Goal: Information Seeking & Learning: Learn about a topic

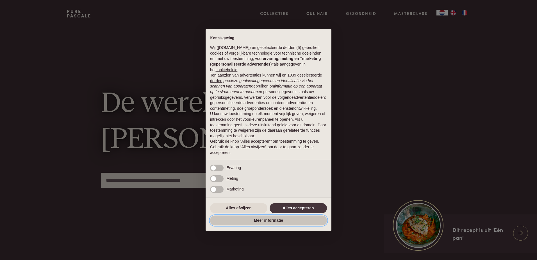
click at [260, 219] on button "Meer informatie" at bounding box center [268, 220] width 117 height 10
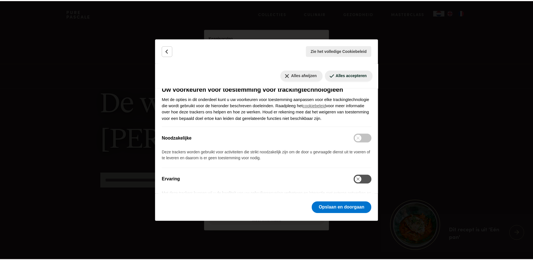
scroll to position [84, 0]
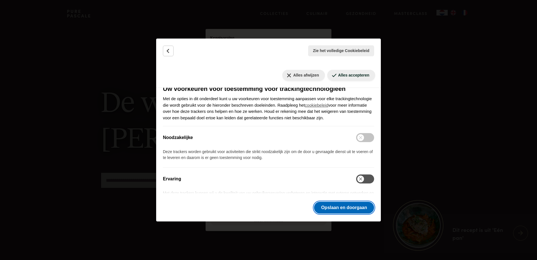
click at [347, 206] on button "Opslaan en doorgaan" at bounding box center [344, 207] width 60 height 12
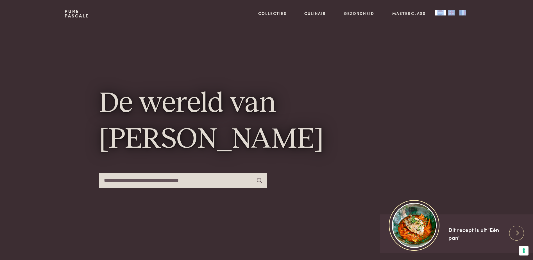
click at [461, 12] on div "Collecties Kitchenware Tableware Bathroom Interior Inspiratie Alles van Collect…" at bounding box center [358, 13] width 219 height 27
click at [461, 12] on img "FR" at bounding box center [462, 13] width 7 height 6
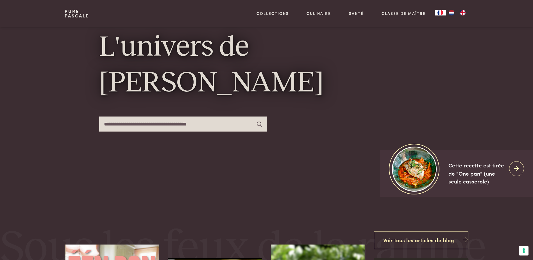
scroll to position [28, 0]
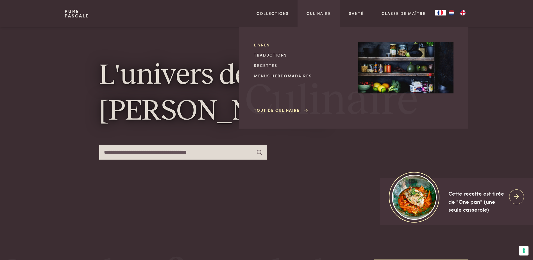
click at [265, 43] on link "Livres" at bounding box center [301, 45] width 95 height 6
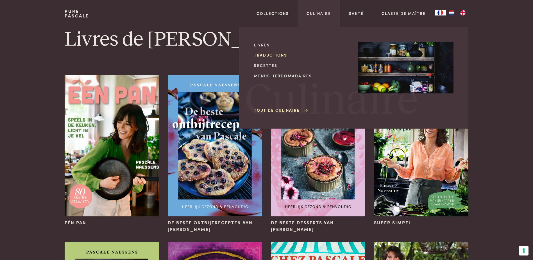
click at [273, 55] on link "Traductions" at bounding box center [301, 55] width 95 height 6
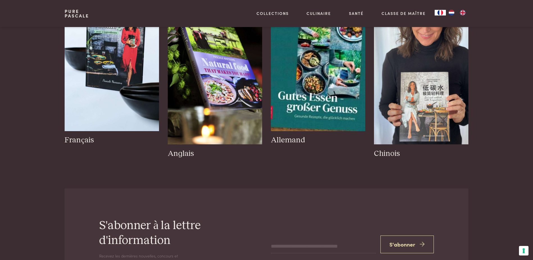
scroll to position [84, 0]
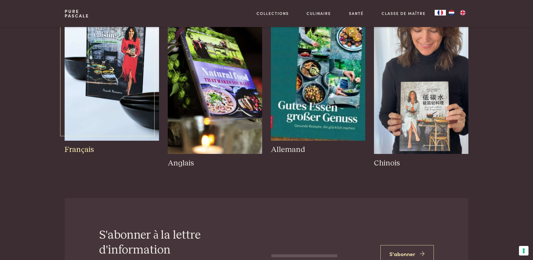
click at [89, 108] on img at bounding box center [112, 69] width 94 height 141
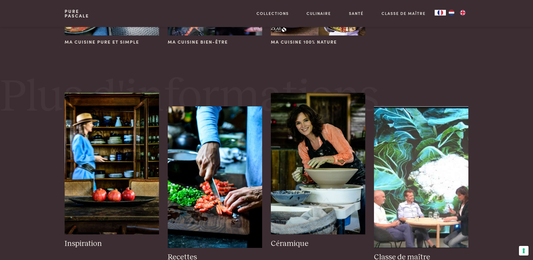
scroll to position [506, 0]
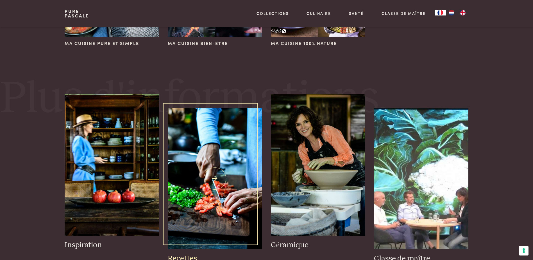
click at [193, 145] on img at bounding box center [215, 178] width 94 height 141
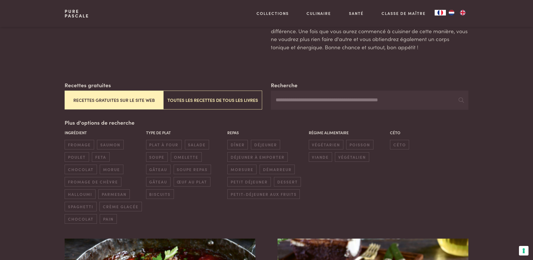
scroll to position [84, 0]
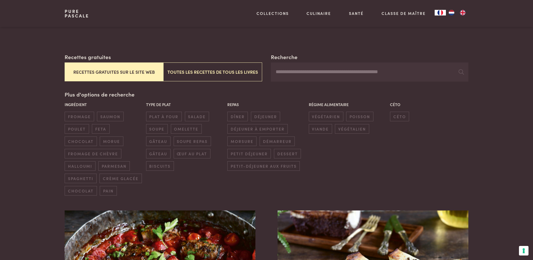
click at [107, 75] on button "Recettes gratuites sur le site web" at bounding box center [114, 71] width 99 height 19
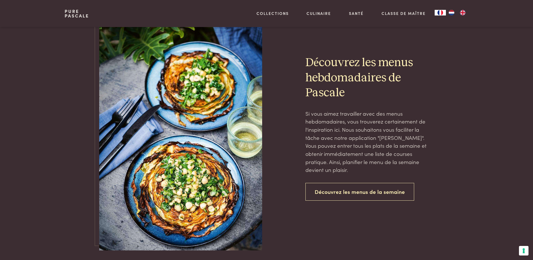
scroll to position [1289, 0]
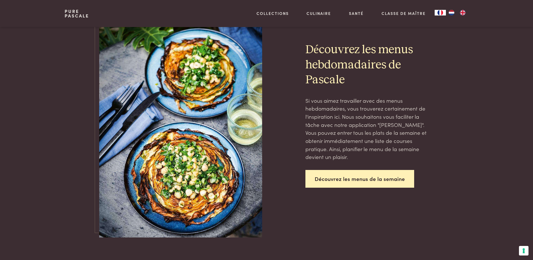
click at [368, 176] on link "Découvrez les menus de la semaine" at bounding box center [359, 179] width 109 height 18
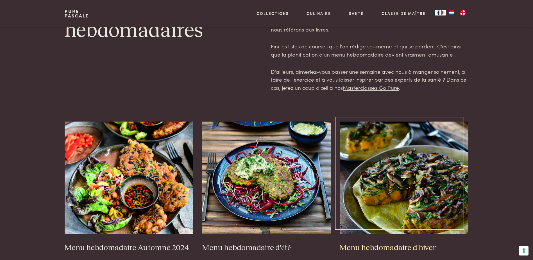
scroll to position [112, 0]
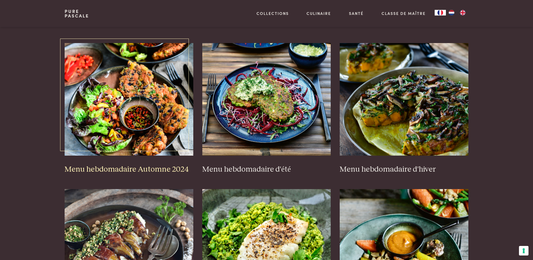
click at [90, 166] on h3 "Menu hebdomadaire Automne 2024" at bounding box center [129, 169] width 129 height 10
click at [242, 90] on img at bounding box center [266, 99] width 129 height 112
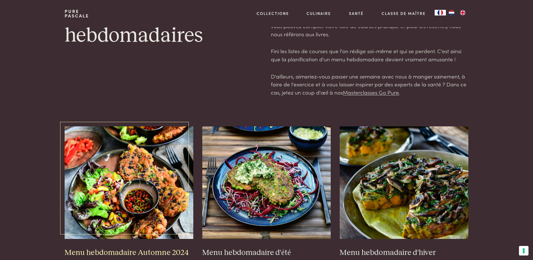
scroll to position [0, 0]
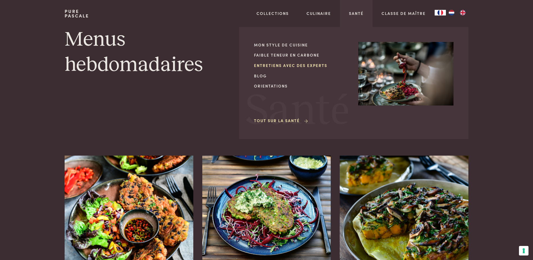
click at [321, 65] on link "Entretiens avec des experts" at bounding box center [301, 65] width 95 height 6
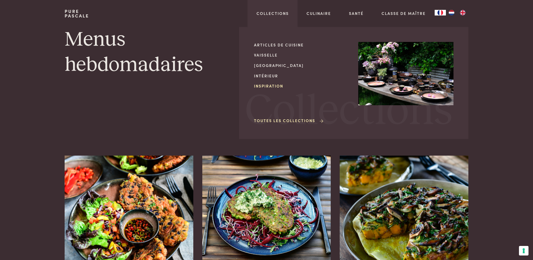
click at [272, 86] on link "Inspiration" at bounding box center [301, 86] width 95 height 6
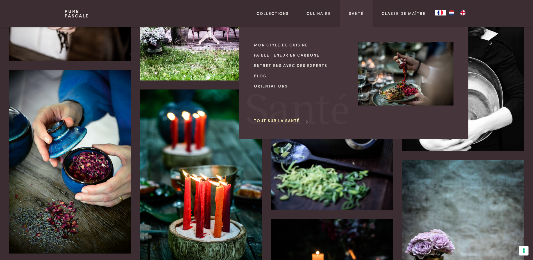
scroll to position [1011, 0]
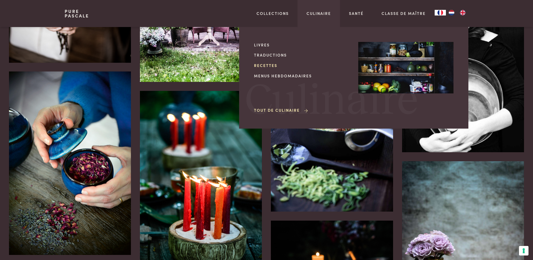
click at [257, 66] on link "Recettes" at bounding box center [301, 65] width 95 height 6
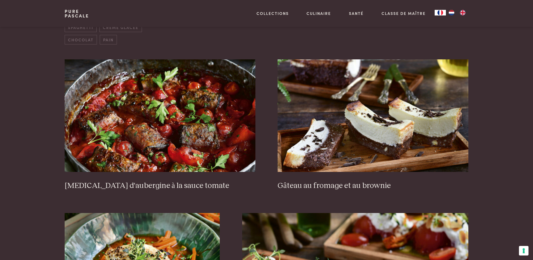
scroll to position [253, 0]
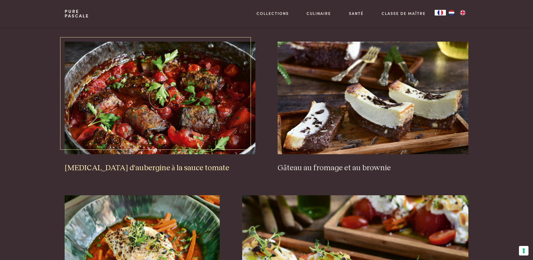
click at [159, 111] on img at bounding box center [160, 98] width 190 height 112
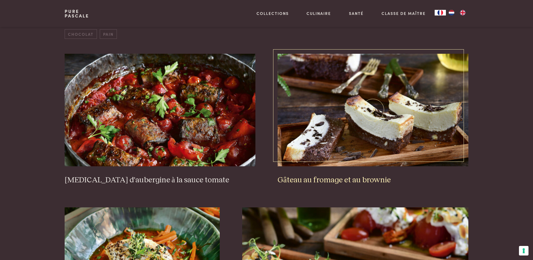
scroll to position [225, 0]
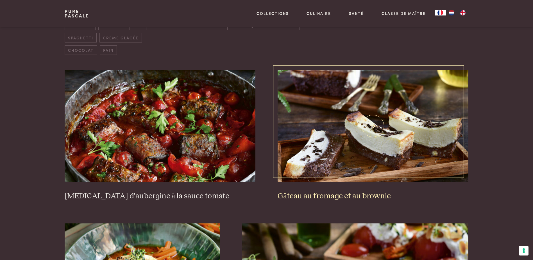
click at [373, 95] on img at bounding box center [373, 126] width 190 height 112
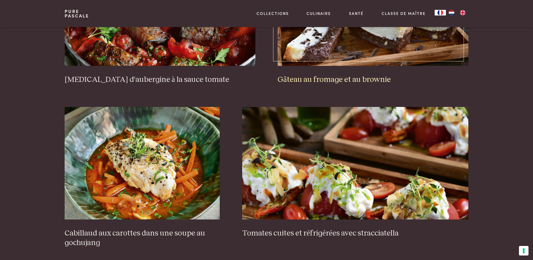
scroll to position [365, 0]
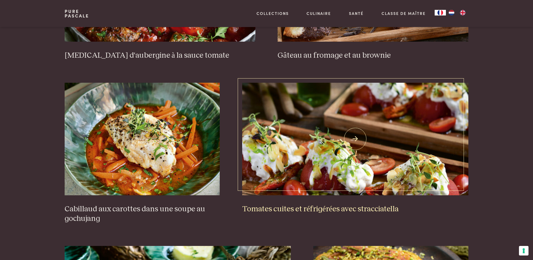
click at [391, 122] on img at bounding box center [355, 139] width 226 height 112
click at [163, 158] on img at bounding box center [142, 139] width 155 height 112
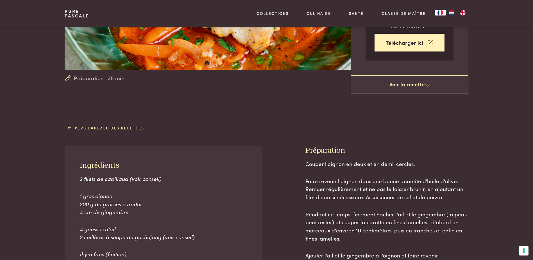
scroll to position [140, 0]
